Goal: Navigation & Orientation: Find specific page/section

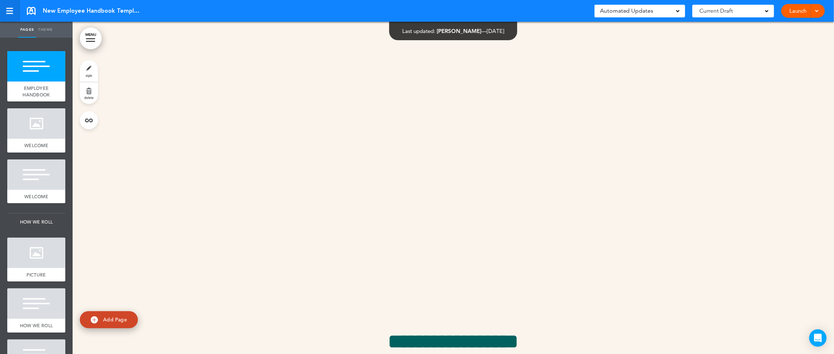
click at [9, 9] on div at bounding box center [9, 11] width 7 height 6
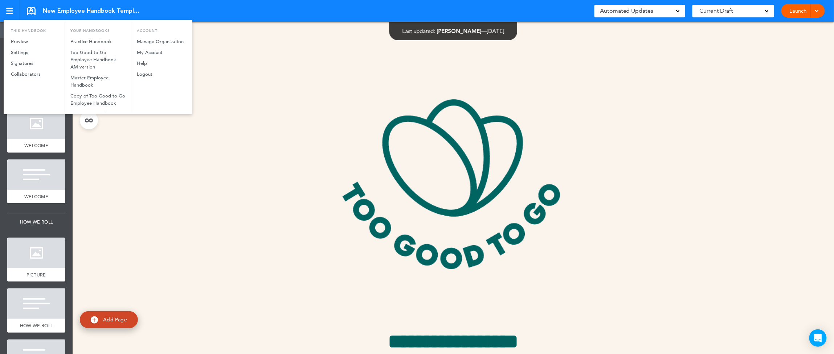
click at [257, 132] on div at bounding box center [417, 177] width 834 height 354
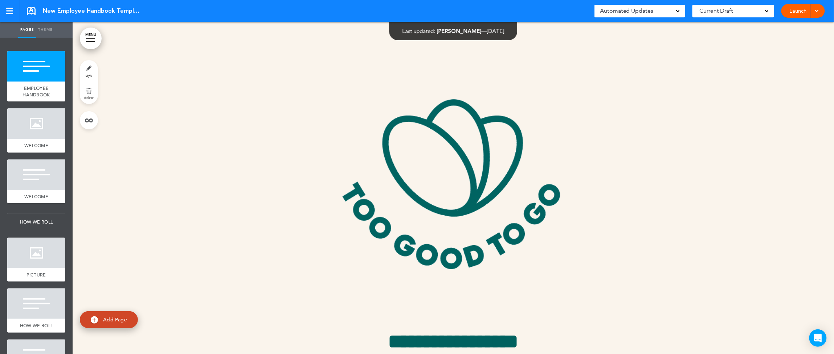
click at [256, 120] on div at bounding box center [453, 214] width 761 height 384
click at [49, 129] on div at bounding box center [36, 123] width 58 height 30
click at [42, 79] on div at bounding box center [36, 66] width 58 height 30
click at [88, 38] on link "MENU" at bounding box center [91, 39] width 22 height 22
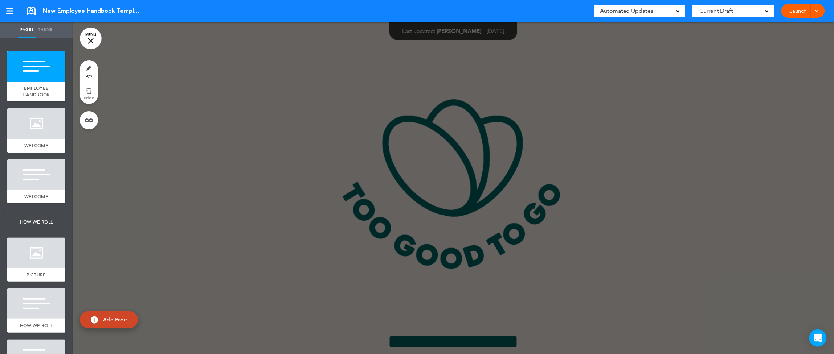
click at [38, 82] on div "Pages Theme add page EMPLOYEE HANDBOOK add page WELCOME add page WELCOME add pa…" at bounding box center [417, 177] width 834 height 354
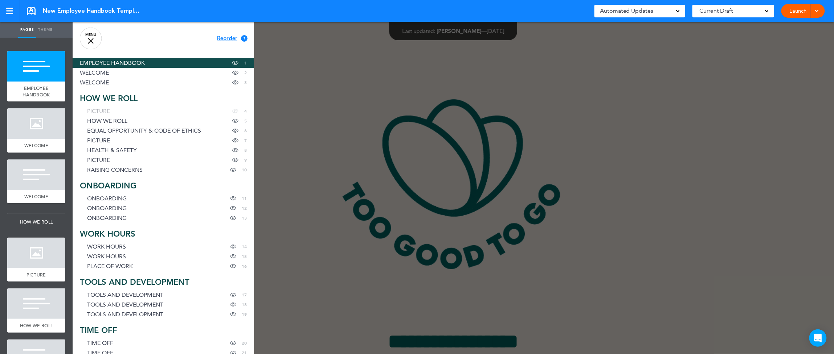
click at [315, 104] on div at bounding box center [490, 177] width 834 height 354
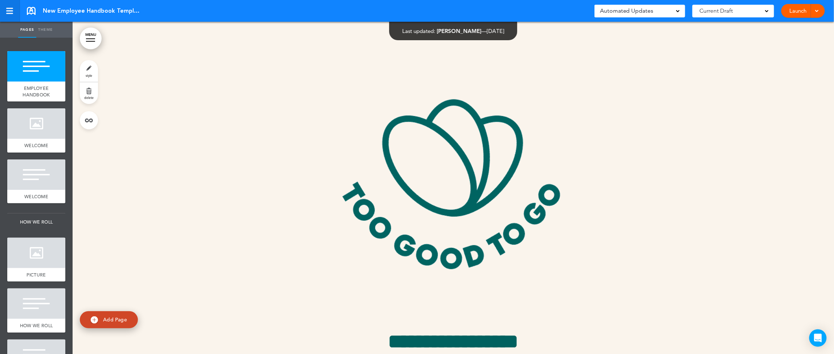
click at [11, 11] on div at bounding box center [9, 11] width 7 height 1
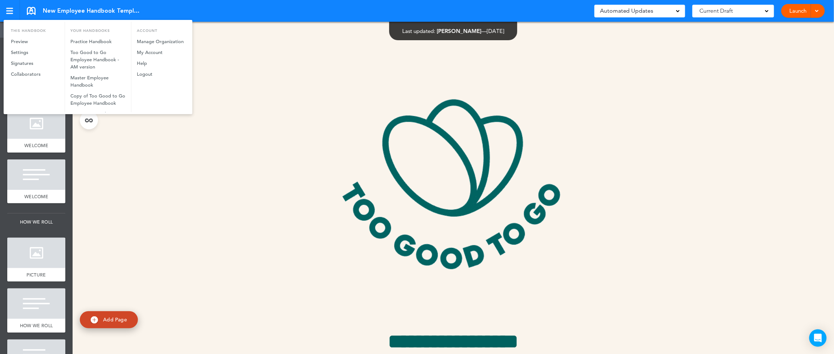
click at [178, 124] on div at bounding box center [417, 177] width 834 height 354
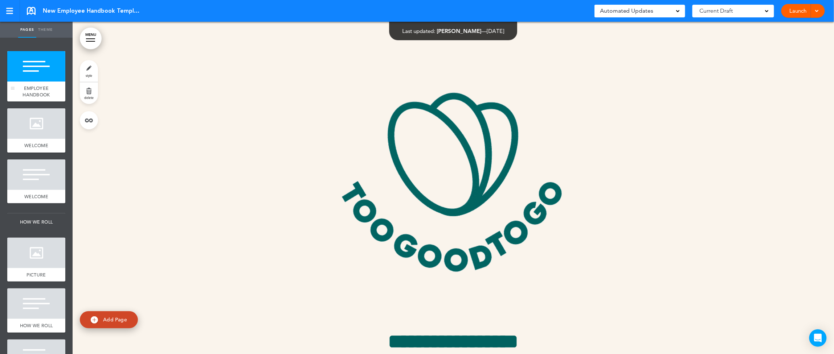
click at [46, 73] on div at bounding box center [36, 66] width 58 height 30
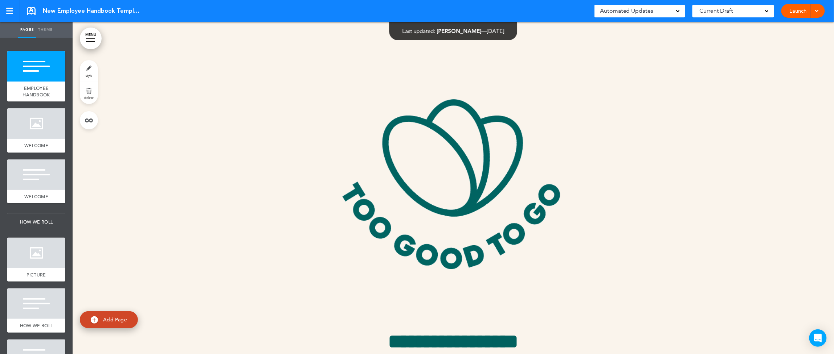
click at [94, 40] on link "MENU" at bounding box center [91, 39] width 22 height 22
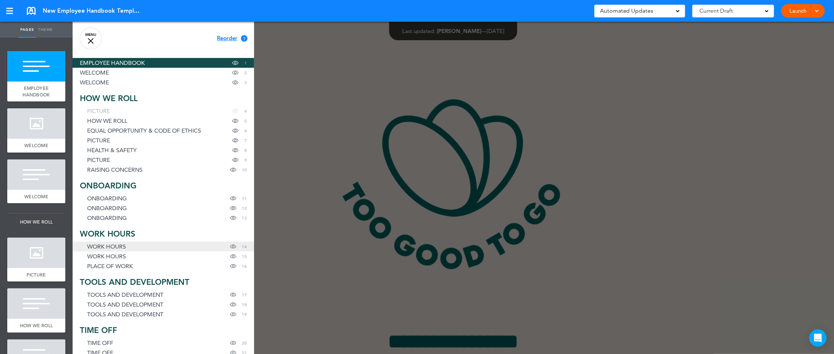
click at [165, 247] on link "WORK HOURS Hide page in table of contents 14" at bounding box center [163, 247] width 181 height 10
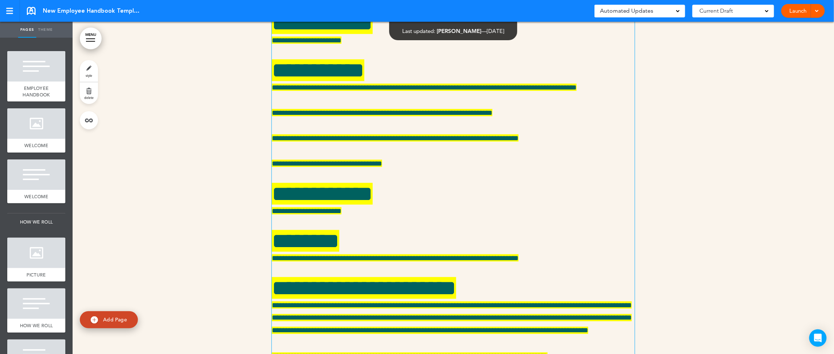
scroll to position [7987, 0]
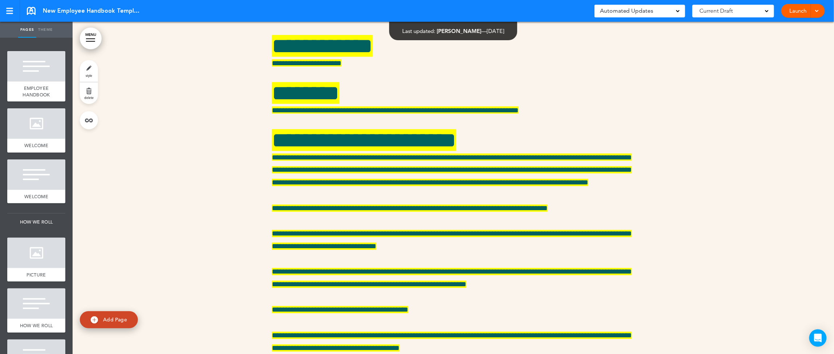
click at [235, 250] on div at bounding box center [453, 157] width 761 height 735
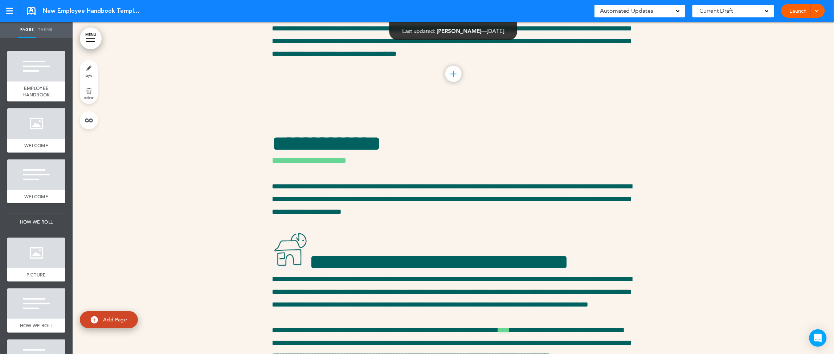
scroll to position [8396, 0]
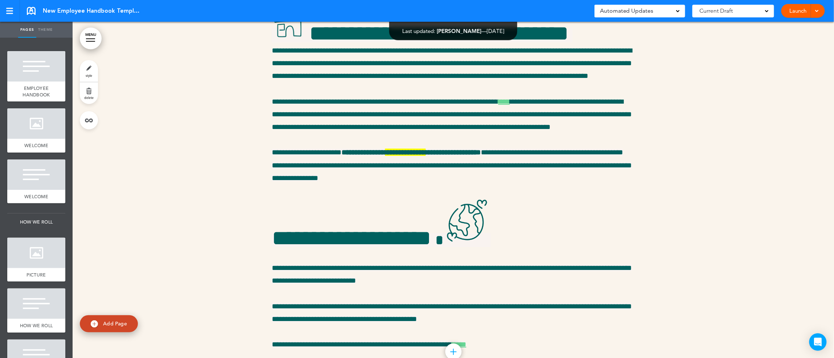
scroll to position [8509, 0]
